Goal: Complete application form

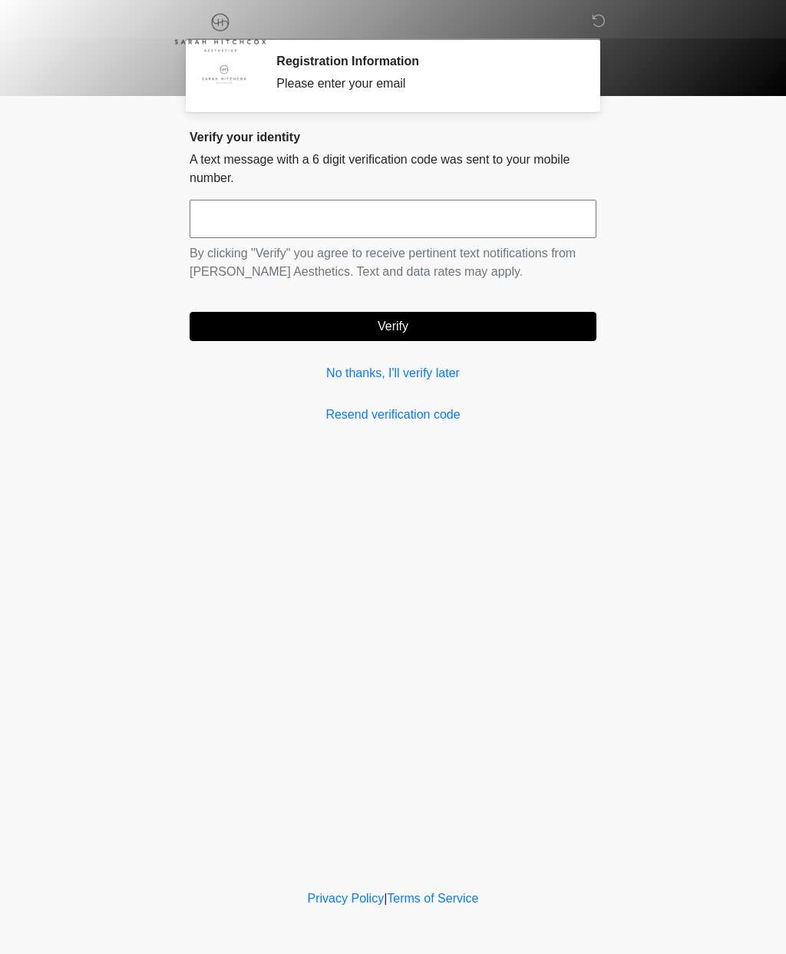
click at [397, 377] on link "No thanks, I'll verify later" at bounding box center [393, 373] width 407 height 18
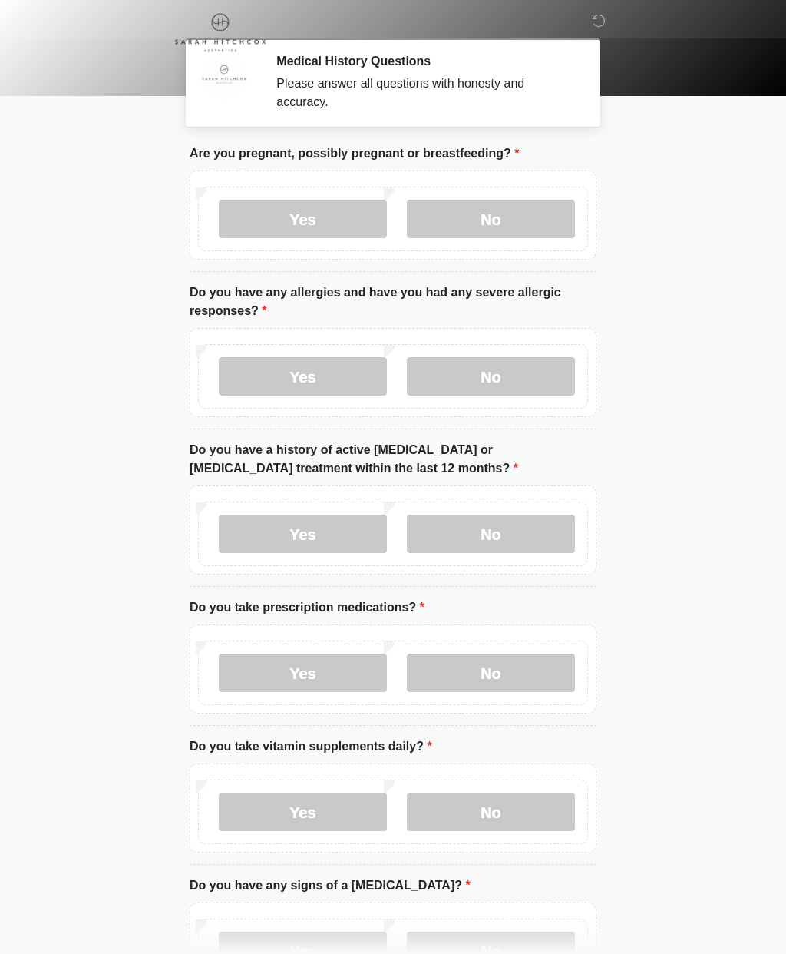
click at [495, 215] on label "No" at bounding box center [491, 219] width 168 height 38
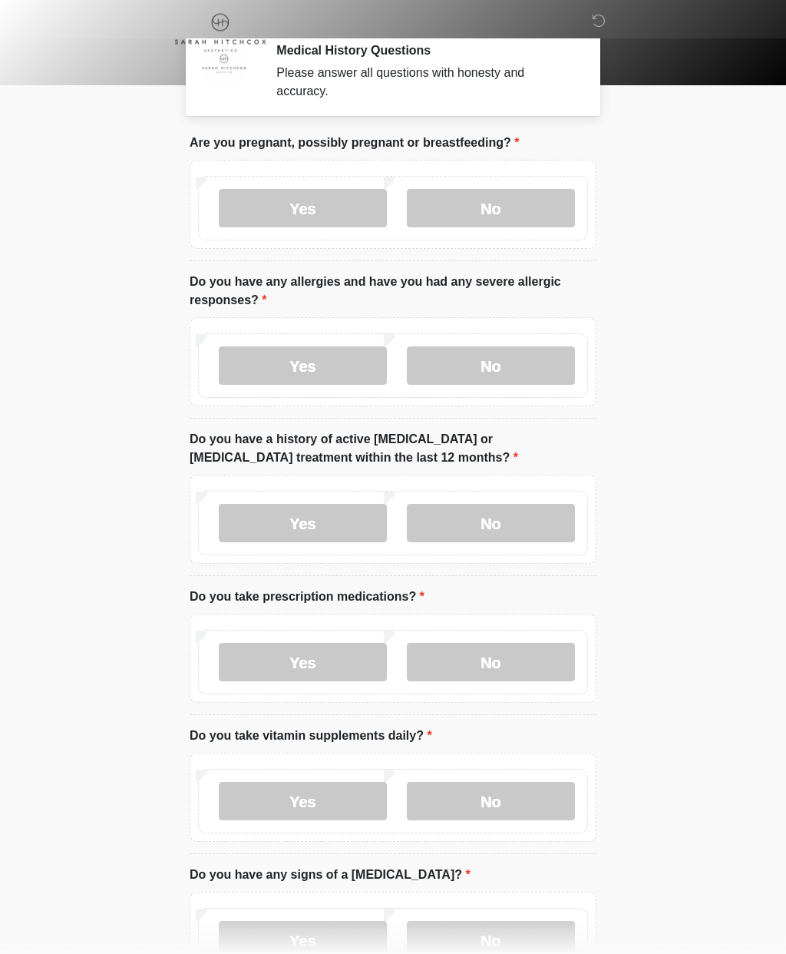
click at [531, 370] on label "No" at bounding box center [491, 365] width 168 height 38
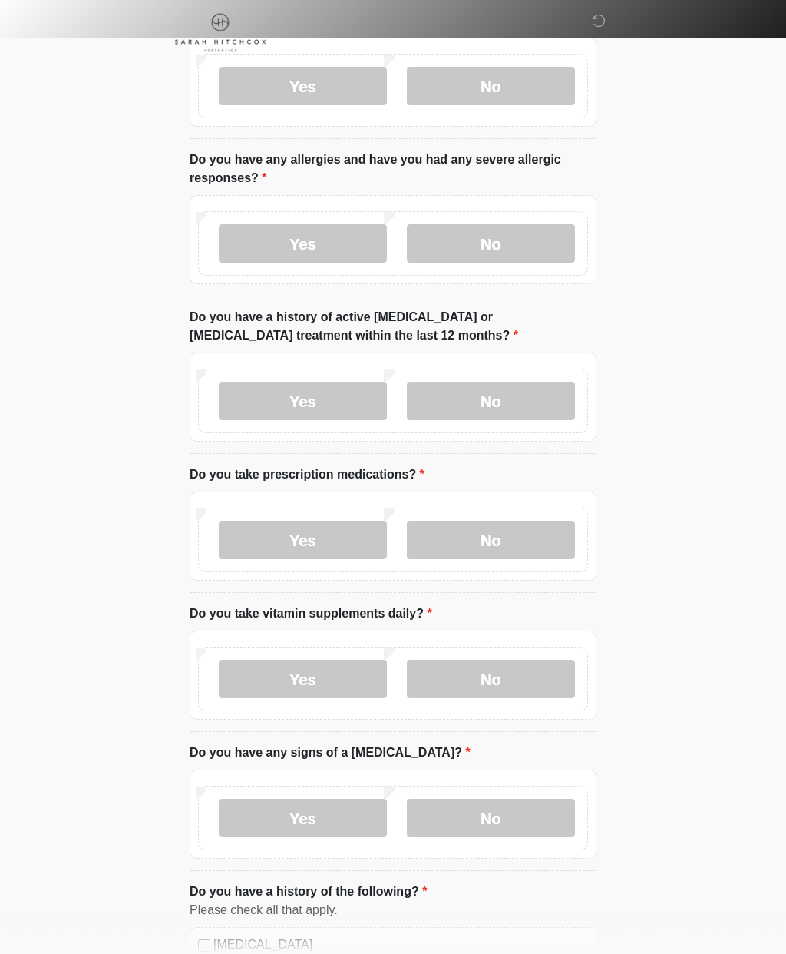
scroll to position [137, 0]
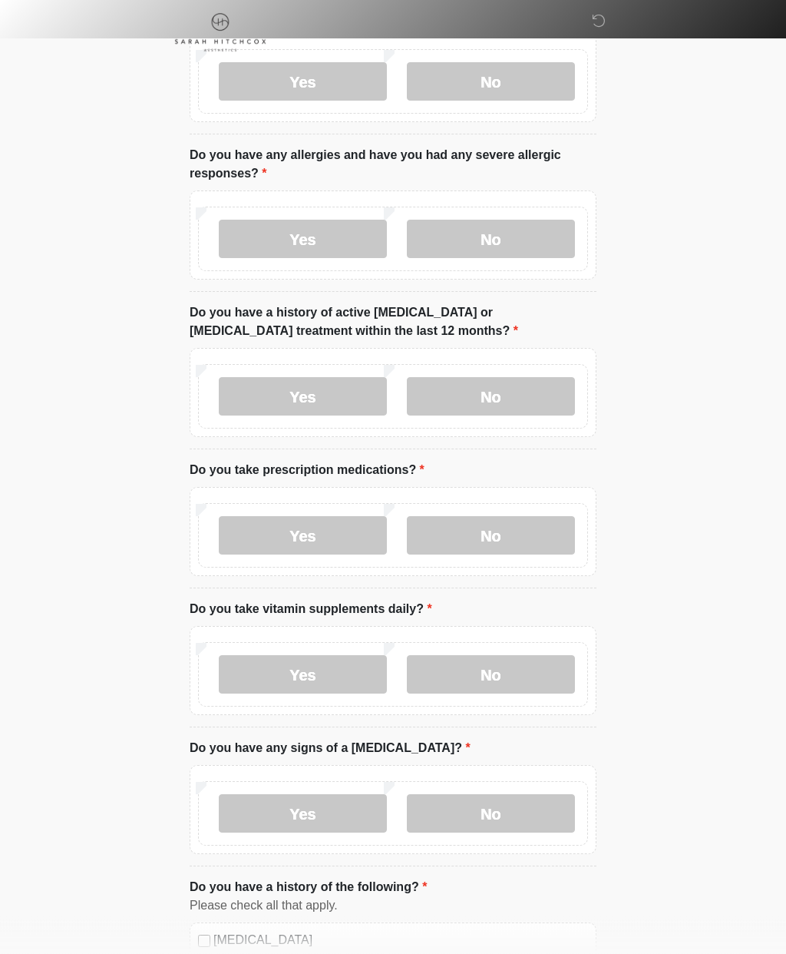
click at [538, 385] on label "No" at bounding box center [491, 397] width 168 height 38
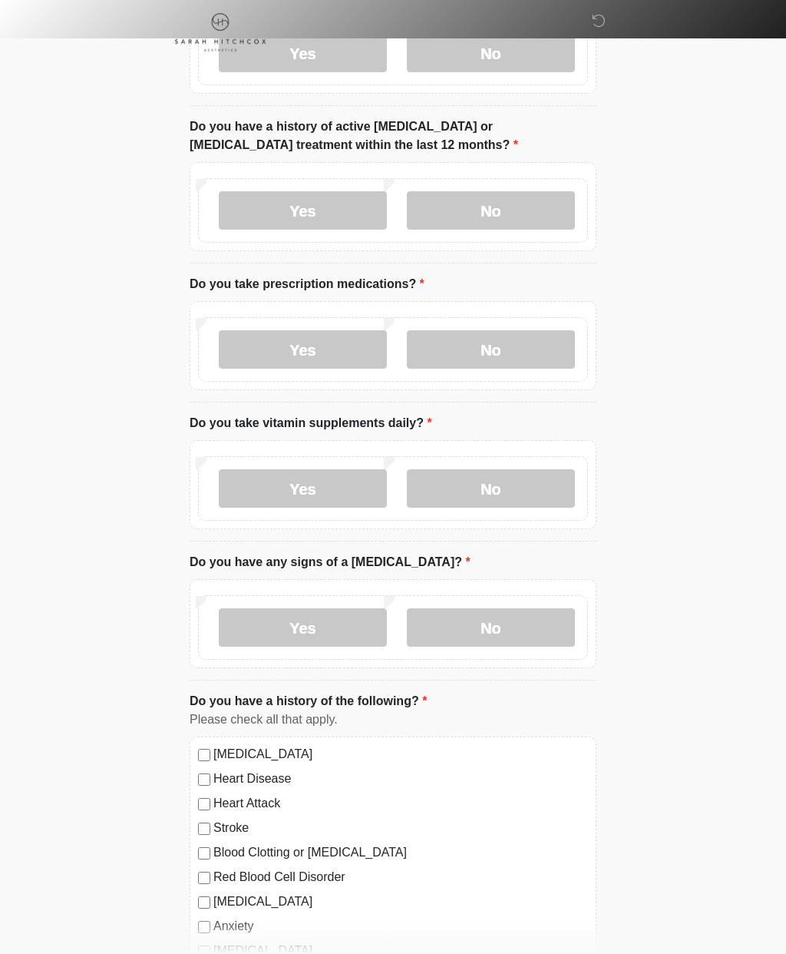
scroll to position [327, 0]
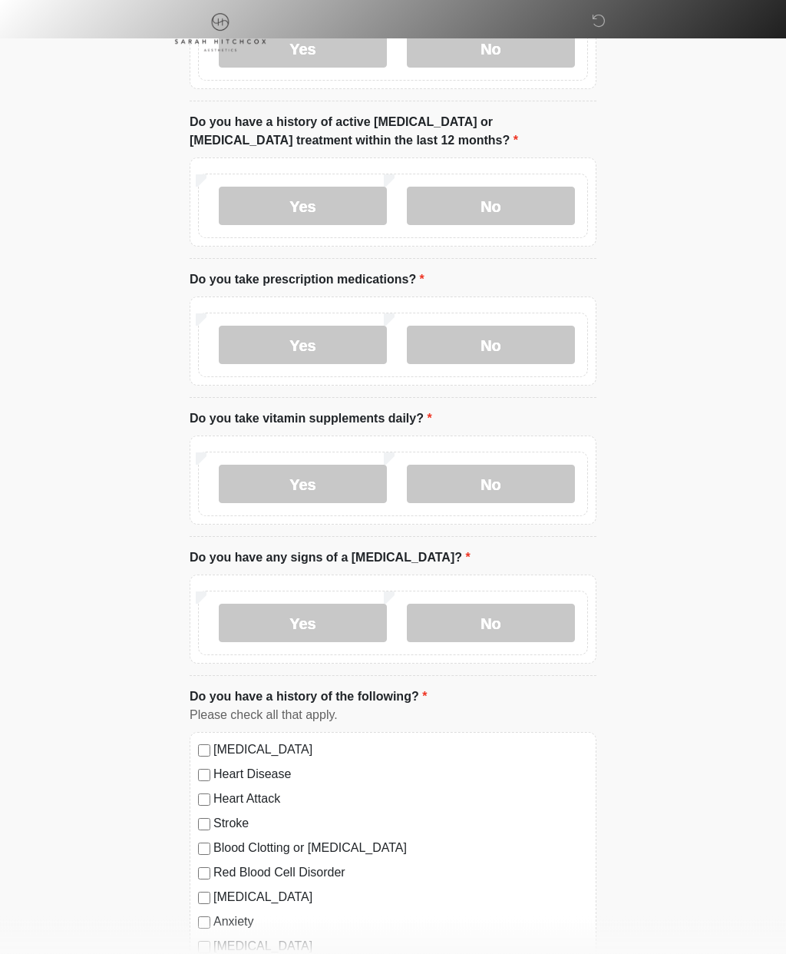
click at [311, 353] on label "Yes" at bounding box center [303, 345] width 168 height 38
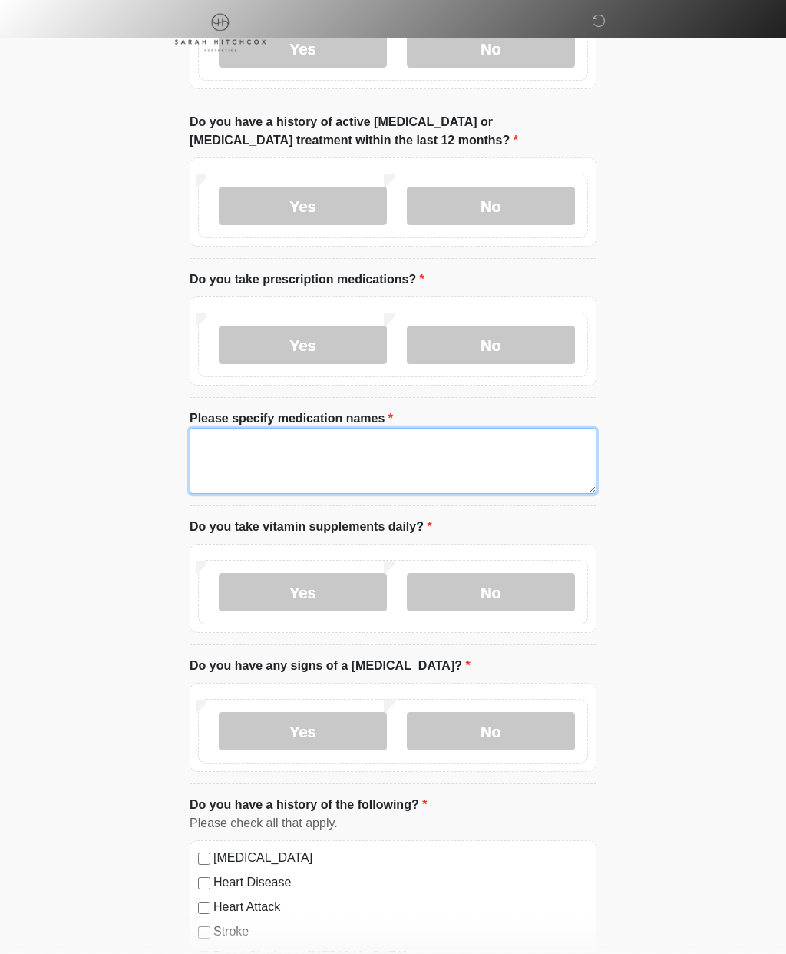
click at [438, 444] on textarea "Please specify medication names" at bounding box center [393, 461] width 407 height 66
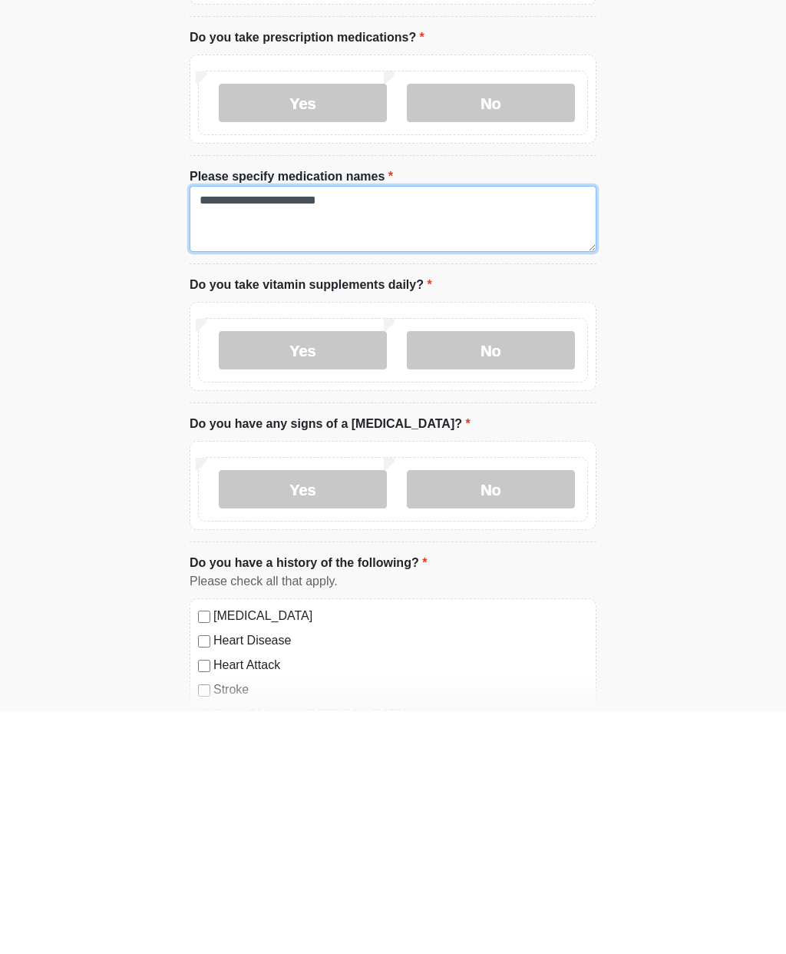
type textarea "**********"
click at [537, 574] on label "No" at bounding box center [491, 593] width 168 height 38
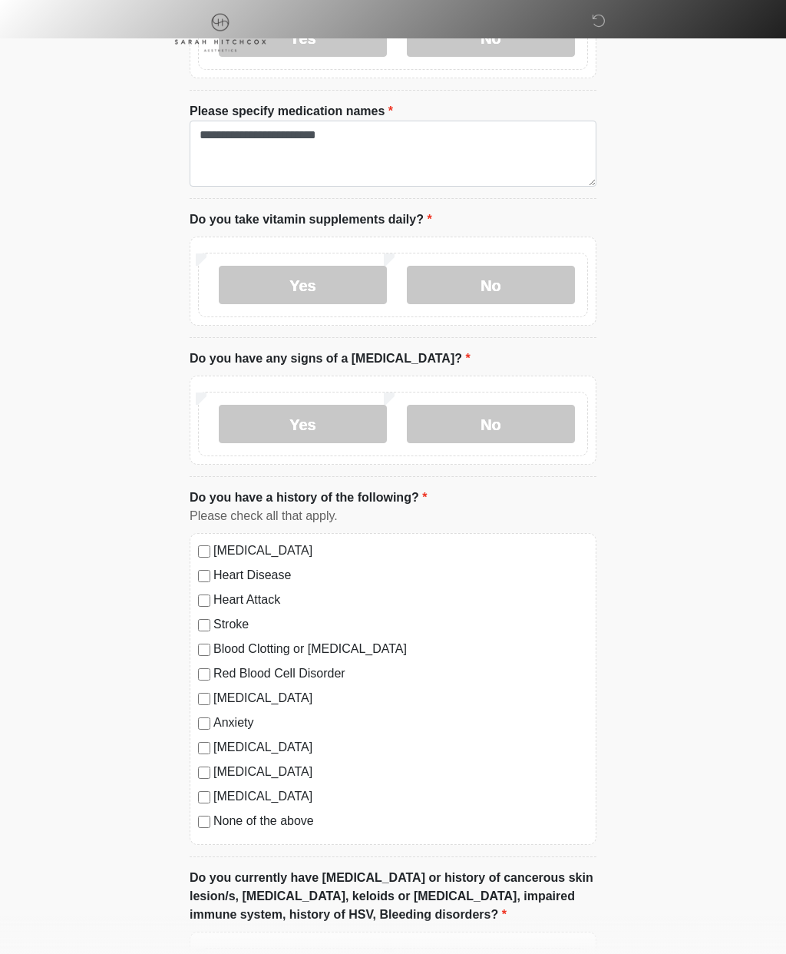
scroll to position [709, 0]
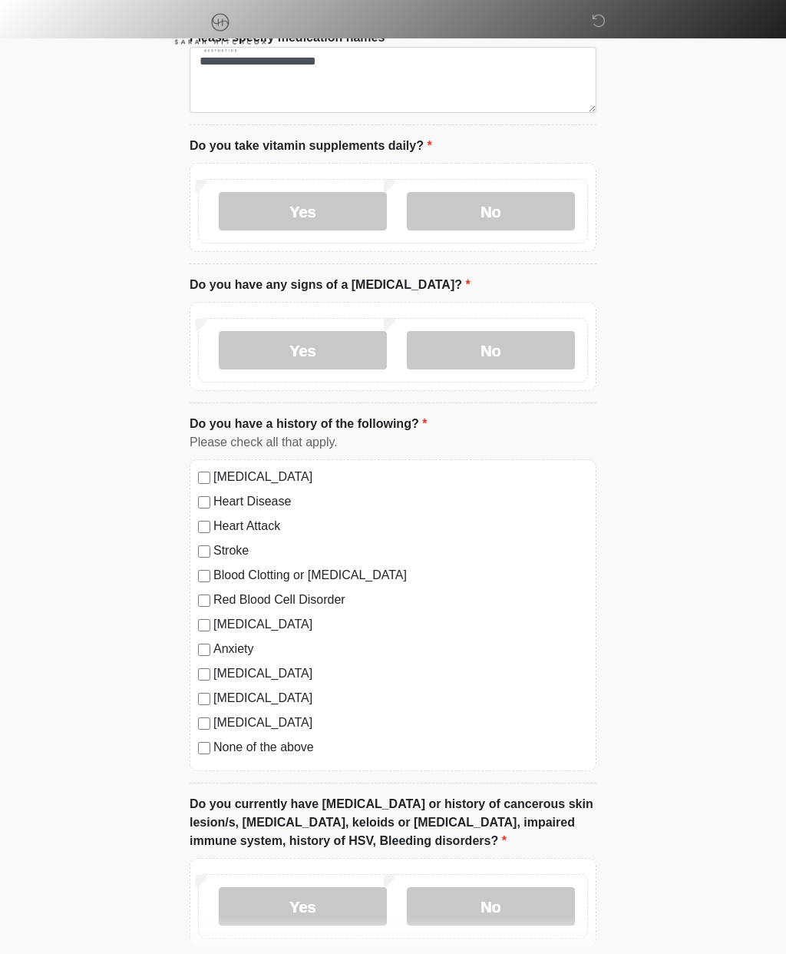
click at [531, 351] on label "No" at bounding box center [491, 350] width 168 height 38
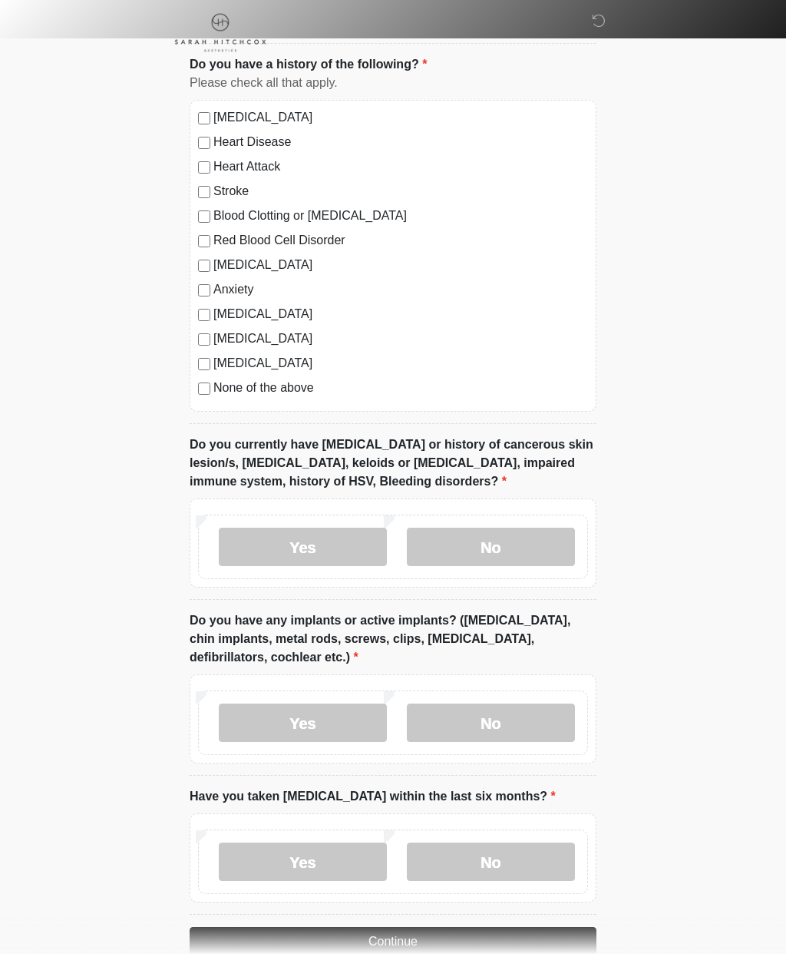
scroll to position [1088, 0]
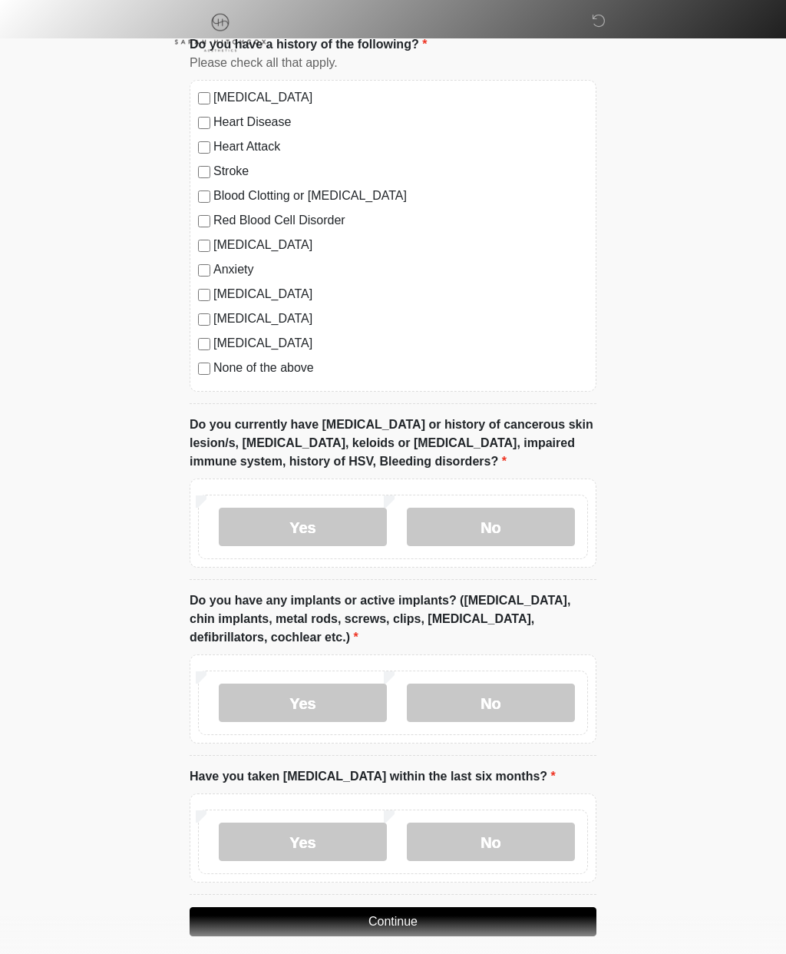
click at [516, 512] on label "No" at bounding box center [491, 527] width 168 height 38
click at [541, 696] on label "No" at bounding box center [491, 702] width 168 height 38
click at [538, 846] on label "No" at bounding box center [491, 841] width 168 height 38
click at [526, 908] on button "Continue" at bounding box center [393, 921] width 407 height 29
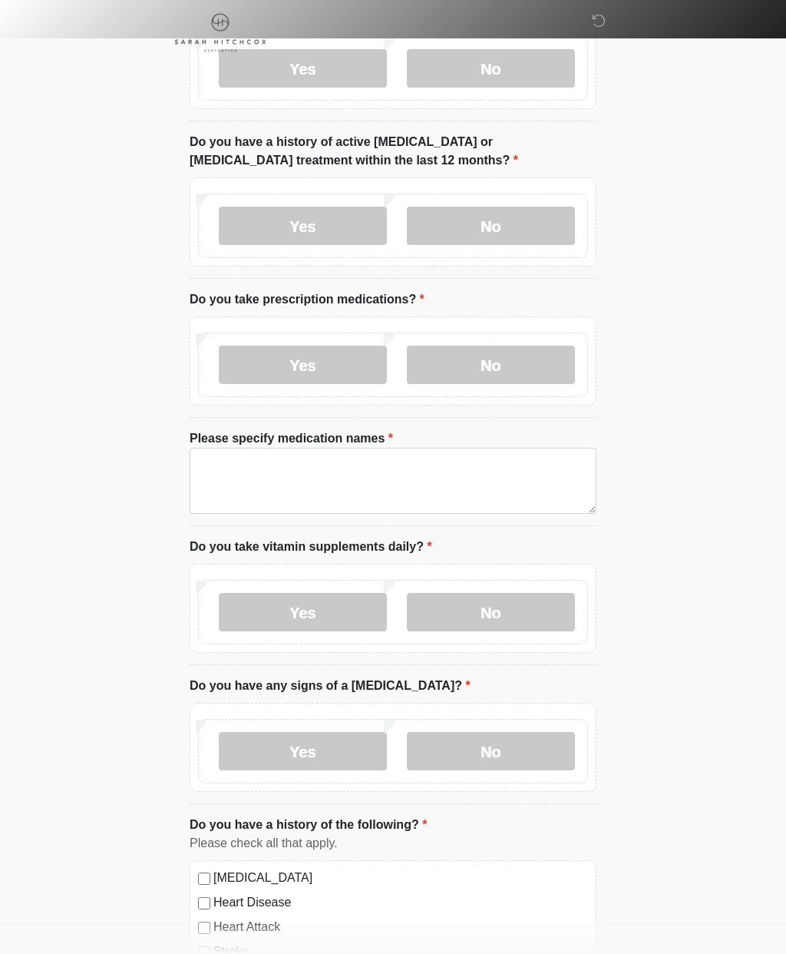
scroll to position [0, 0]
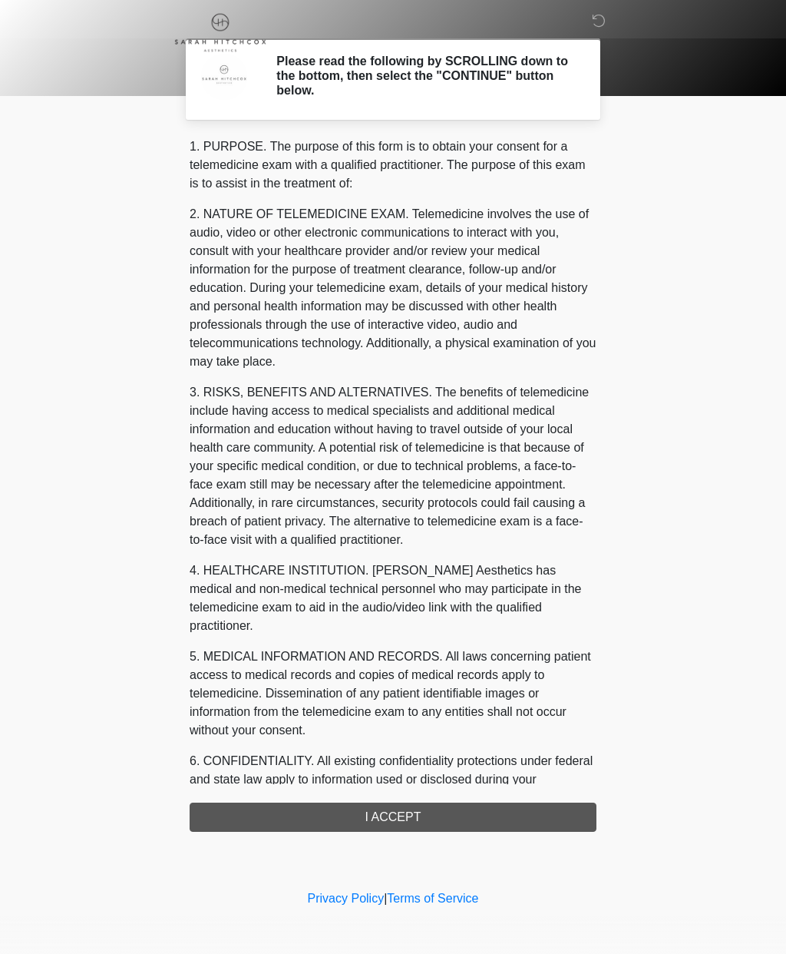
click at [393, 817] on div "1. PURPOSE. The purpose of this form is to obtain your consent for a telemedici…" at bounding box center [393, 484] width 407 height 694
click at [437, 819] on div "1. PURPOSE. The purpose of this form is to obtain your consent for a telemedici…" at bounding box center [393, 484] width 407 height 694
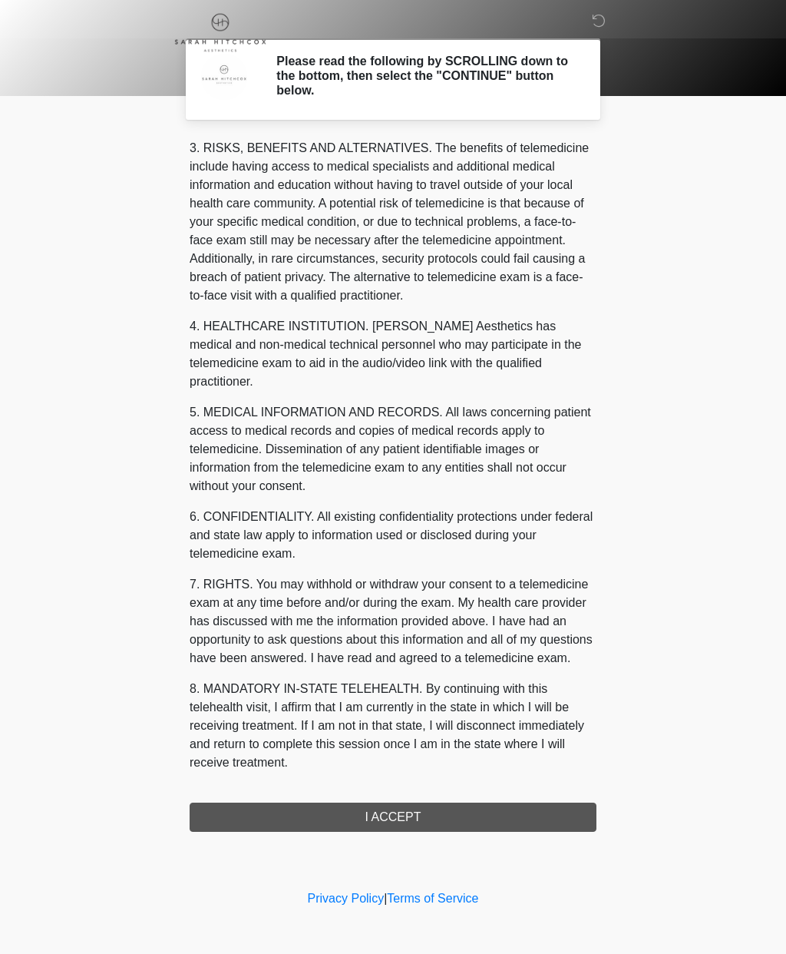
scroll to position [263, 0]
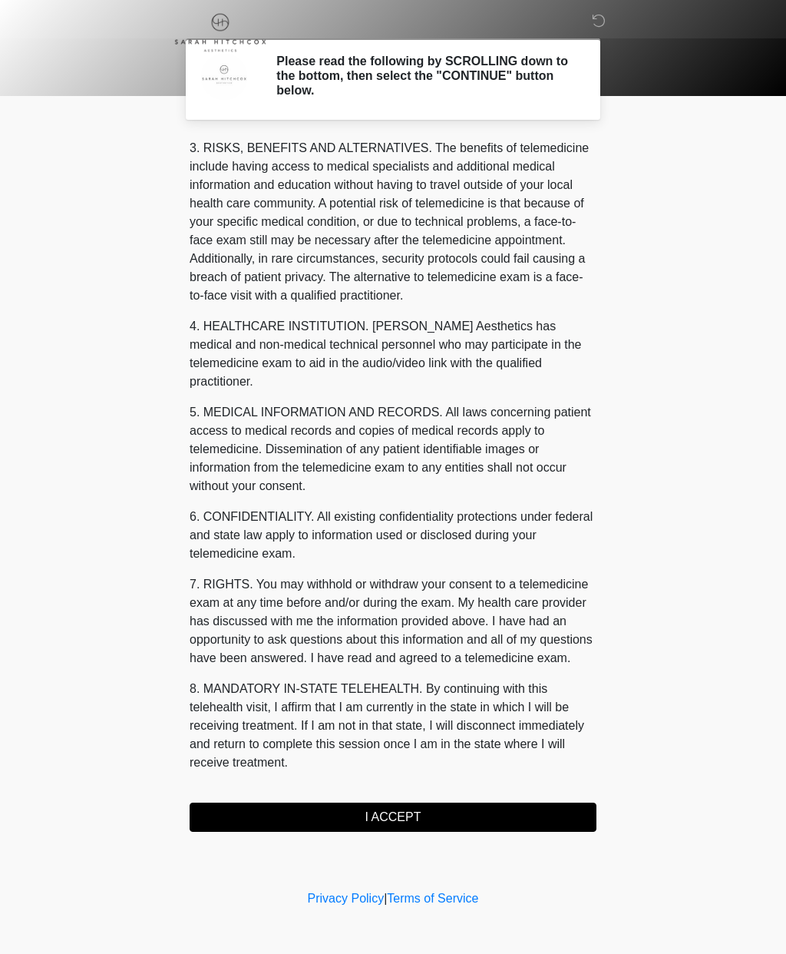
click at [399, 813] on button "I ACCEPT" at bounding box center [393, 817] width 407 height 29
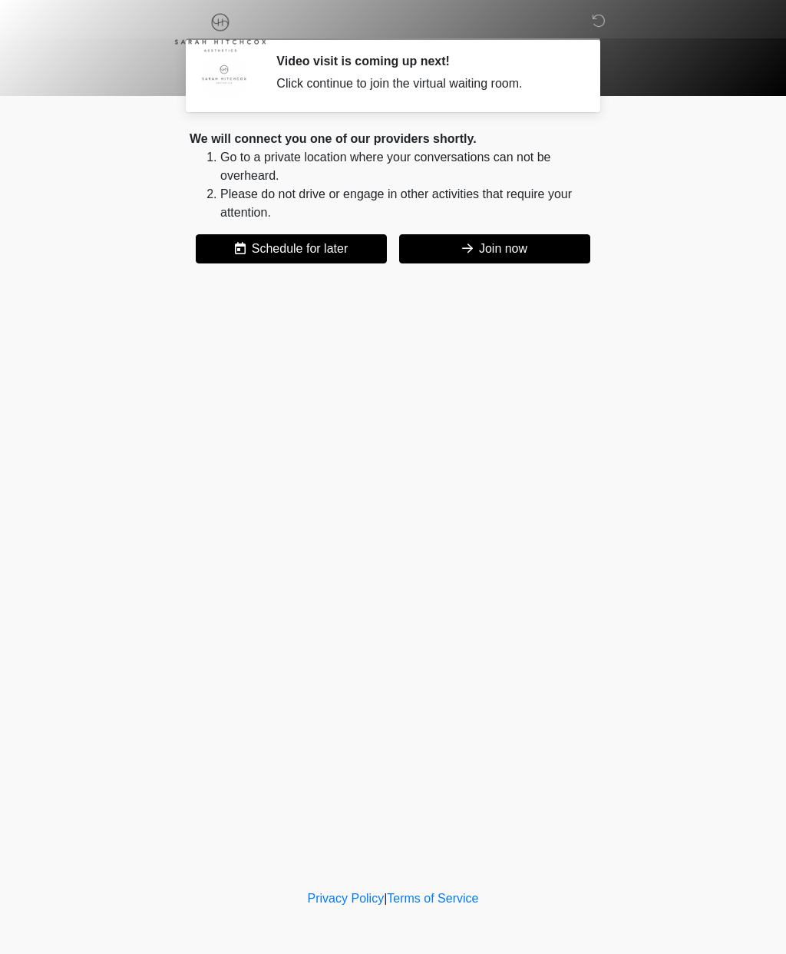
click at [515, 253] on button "Join now" at bounding box center [494, 248] width 191 height 29
